Goal: Entertainment & Leisure: Consume media (video, audio)

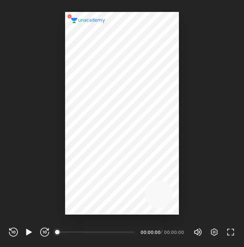
scroll to position [247, 244]
click at [29, 233] on icon "button" at bounding box center [29, 232] width 6 height 6
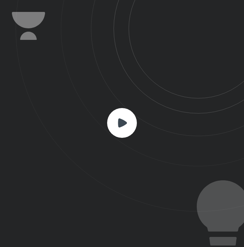
click at [114, 140] on icon at bounding box center [130, 106] width 229 height 212
click at [121, 113] on rect at bounding box center [122, 123] width 30 height 30
click at [124, 115] on rect at bounding box center [122, 123] width 30 height 30
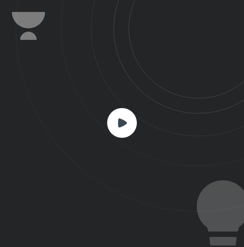
click at [124, 115] on rect at bounding box center [122, 123] width 30 height 30
click at [140, 113] on icon at bounding box center [130, 106] width 229 height 212
click at [113, 118] on rect at bounding box center [122, 123] width 30 height 30
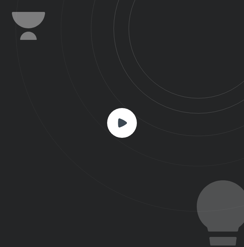
click at [113, 118] on rect at bounding box center [122, 123] width 30 height 30
click at [82, 200] on div at bounding box center [122, 123] width 244 height 247
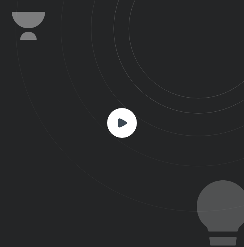
click at [125, 124] on icon at bounding box center [122, 122] width 9 height 9
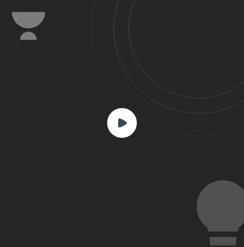
click at [134, 115] on icon at bounding box center [122, 123] width 30 height 30
click at [123, 122] on icon at bounding box center [122, 122] width 9 height 9
drag, startPoint x: 123, startPoint y: 122, endPoint x: 147, endPoint y: 146, distance: 34.2
click at [147, 146] on icon at bounding box center [130, 106] width 229 height 212
click at [117, 121] on rect at bounding box center [122, 123] width 30 height 30
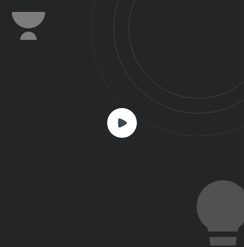
click at [117, 121] on rect at bounding box center [122, 123] width 30 height 30
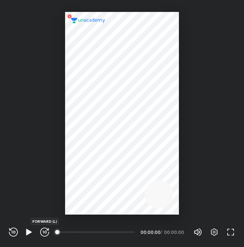
click at [46, 233] on icon "button" at bounding box center [45, 232] width 2 height 3
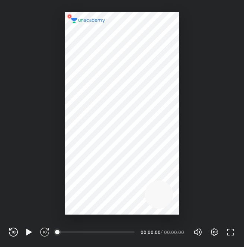
click at [46, 233] on icon "button" at bounding box center [45, 232] width 2 height 3
click at [27, 230] on icon "button" at bounding box center [29, 232] width 6 height 6
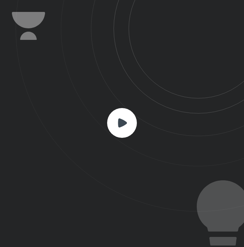
click at [127, 122] on icon at bounding box center [122, 122] width 9 height 9
click at [57, 121] on icon at bounding box center [130, 106] width 229 height 212
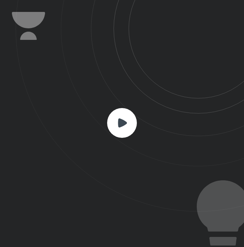
click at [57, 121] on icon at bounding box center [130, 106] width 229 height 212
click at [114, 123] on rect at bounding box center [122, 123] width 30 height 30
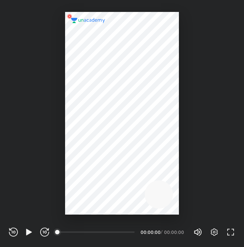
scroll to position [247, 244]
click at [30, 231] on icon "button" at bounding box center [29, 232] width 6 height 6
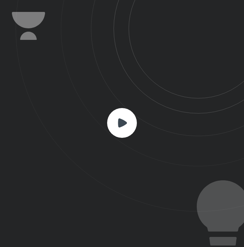
click at [125, 128] on rect at bounding box center [122, 123] width 30 height 30
click at [122, 118] on rect at bounding box center [122, 123] width 30 height 30
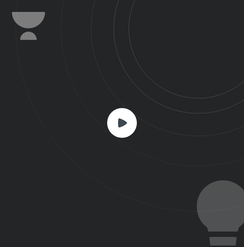
click at [122, 118] on rect at bounding box center [122, 123] width 30 height 30
click at [125, 120] on rect at bounding box center [122, 123] width 30 height 30
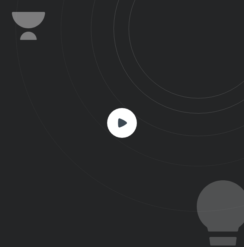
click at [125, 120] on rect at bounding box center [122, 123] width 30 height 30
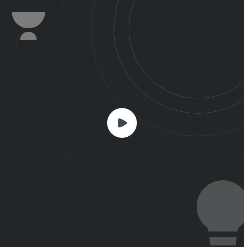
click at [125, 120] on rect at bounding box center [122, 123] width 30 height 30
click at [110, 124] on rect at bounding box center [122, 123] width 30 height 30
click at [125, 120] on rect at bounding box center [122, 123] width 30 height 30
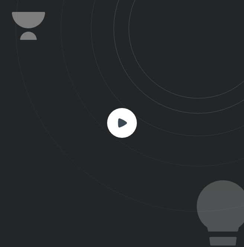
click at [125, 120] on rect at bounding box center [122, 123] width 30 height 30
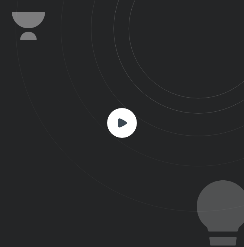
click at [125, 120] on rect at bounding box center [122, 123] width 30 height 30
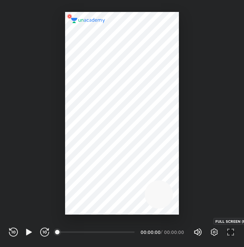
click at [227, 232] on icon "button" at bounding box center [230, 232] width 9 height 9
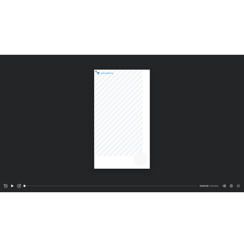
scroll to position [322, 572]
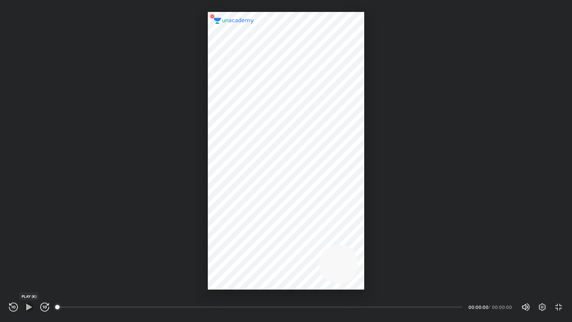
click at [30, 247] on icon "button" at bounding box center [29, 306] width 9 height 9
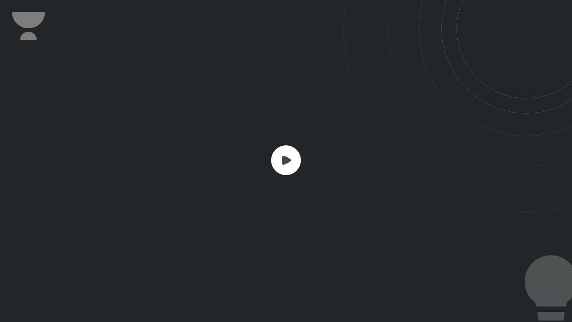
click at [244, 146] on icon at bounding box center [286, 160] width 30 height 30
click at [244, 158] on icon at bounding box center [286, 160] width 9 height 9
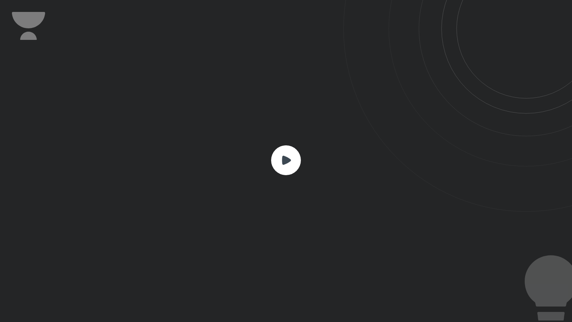
click at [244, 158] on icon at bounding box center [286, 160] width 9 height 9
drag, startPoint x: 458, startPoint y: 154, endPoint x: 293, endPoint y: 321, distance: 234.6
click at [244, 247] on div at bounding box center [286, 161] width 572 height 322
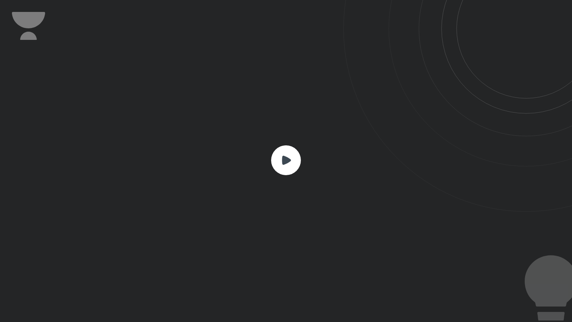
click at [244, 162] on rect at bounding box center [286, 160] width 30 height 30
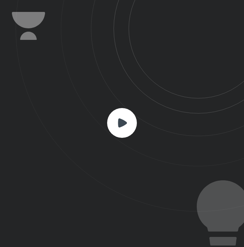
scroll to position [247, 244]
click at [33, 217] on div at bounding box center [122, 123] width 244 height 247
click at [120, 126] on icon at bounding box center [122, 122] width 9 height 9
click at [244, 0] on html "CONNECTING TO 's CLASS REWIND (J) PLAY (K) FORWARD (L) 00:00 00:00:00 / 00:00:0…" at bounding box center [122, 0] width 244 height 0
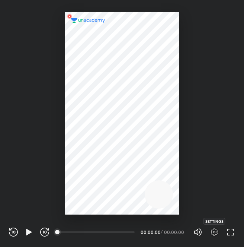
click at [213, 231] on icon "button" at bounding box center [214, 232] width 9 height 9
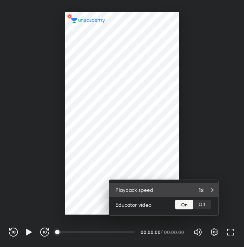
click at [209, 193] on div "1x" at bounding box center [206, 190] width 14 height 8
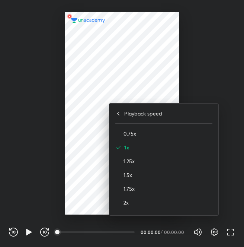
click at [82, 180] on div at bounding box center [122, 123] width 244 height 247
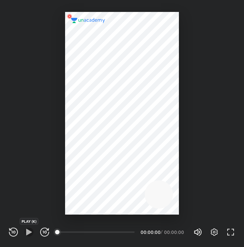
click at [32, 231] on icon "button" at bounding box center [29, 232] width 9 height 9
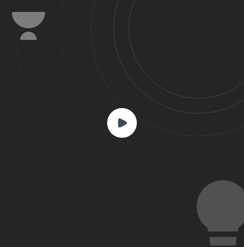
click at [126, 124] on rect at bounding box center [122, 123] width 30 height 30
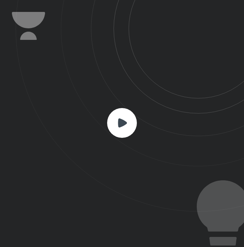
drag, startPoint x: 226, startPoint y: 235, endPoint x: 131, endPoint y: 126, distance: 144.7
click at [131, 126] on div at bounding box center [122, 123] width 244 height 247
click at [131, 126] on rect at bounding box center [122, 123] width 30 height 30
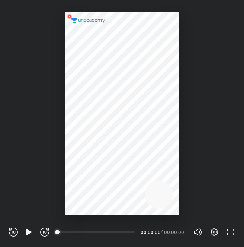
scroll to position [247, 244]
click at [106, 158] on div at bounding box center [122, 113] width 114 height 203
click at [30, 230] on icon "button" at bounding box center [29, 232] width 9 height 9
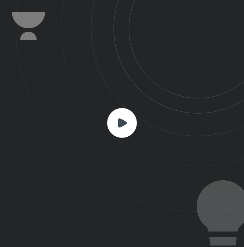
click at [122, 119] on icon at bounding box center [122, 122] width 9 height 9
click at [244, 0] on html "CONNECTING TO 's CLASS REWIND (J) PLAY (K) FORWARD (L) 00:00 00:00:00 / 00:00:0…" at bounding box center [122, 0] width 244 height 0
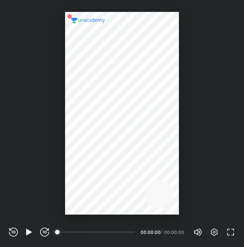
click at [187, 141] on div at bounding box center [122, 107] width 244 height 215
drag, startPoint x: 187, startPoint y: 141, endPoint x: 139, endPoint y: 156, distance: 50.2
click at [139, 156] on div at bounding box center [122, 107] width 244 height 215
click at [139, 156] on div at bounding box center [122, 113] width 114 height 203
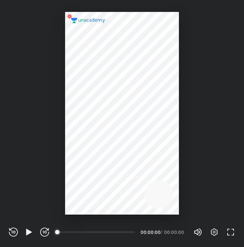
click at [139, 156] on div at bounding box center [122, 113] width 114 height 203
drag, startPoint x: 139, startPoint y: 156, endPoint x: 34, endPoint y: 227, distance: 126.4
click at [34, 227] on div "REWIND (J) PLAY (K) FORWARD (L) 00:00 00:00:00 / 00:00:00 Volume (M) 100% Setti…" at bounding box center [122, 123] width 244 height 247
click at [27, 229] on icon "button" at bounding box center [29, 232] width 6 height 6
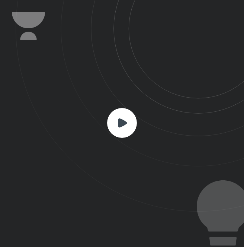
click at [120, 128] on rect at bounding box center [122, 123] width 30 height 30
click at [120, 121] on icon at bounding box center [122, 123] width 30 height 30
click at [120, 121] on icon at bounding box center [122, 122] width 9 height 9
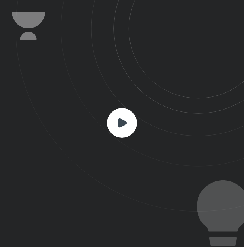
click at [120, 121] on icon at bounding box center [122, 122] width 9 height 9
